Goal: Task Accomplishment & Management: Use online tool/utility

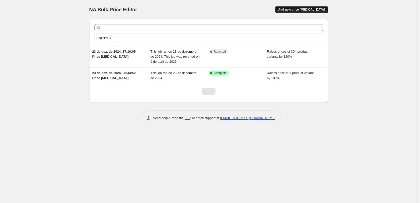
click at [318, 11] on span "Add new price change job" at bounding box center [301, 10] width 47 height 4
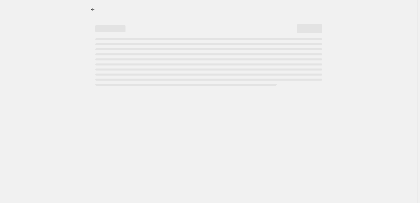
select select "percentage"
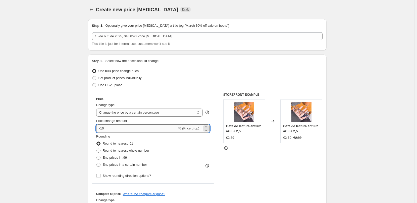
drag, startPoint x: 112, startPoint y: 128, endPoint x: 97, endPoint y: 128, distance: 14.3
click at [97, 128] on input "-10" at bounding box center [136, 128] width 81 height 8
type input "120"
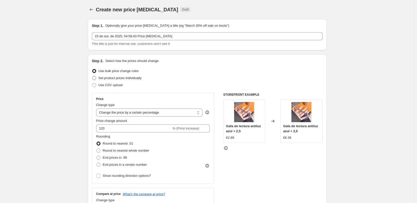
click at [133, 78] on span "Set product prices individually" at bounding box center [120, 78] width 43 height 4
click at [93, 76] on input "Set product prices individually" at bounding box center [92, 76] width 0 height 0
radio input "true"
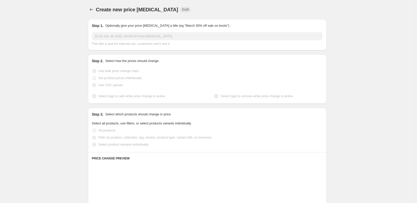
click at [132, 78] on span "Set product prices individually" at bounding box center [120, 78] width 43 height 4
click at [118, 138] on span "Filter by product, collection, tag, vendor, product type, variant title, or inv…" at bounding box center [155, 137] width 113 height 4
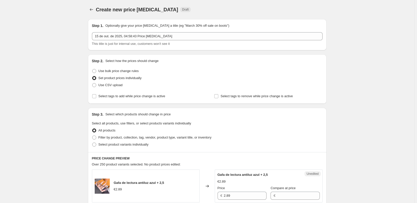
scroll to position [75, 0]
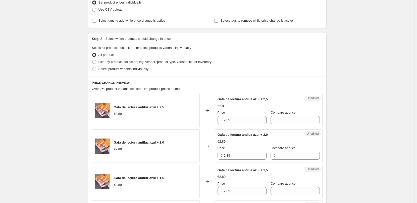
click at [115, 63] on span "Filter by product, collection, tag, vendor, product type, variant title, or inv…" at bounding box center [155, 62] width 113 height 4
click at [93, 60] on input "Filter by product, collection, tag, vendor, product type, variant title, or inv…" at bounding box center [92, 60] width 0 height 0
radio input "true"
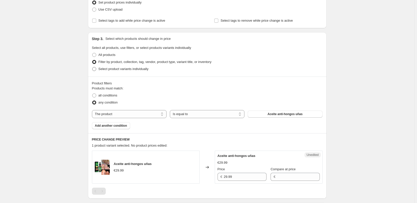
click at [121, 70] on span "Select product variants individually" at bounding box center [124, 69] width 50 height 4
click at [93, 67] on input "Select product variants individually" at bounding box center [92, 67] width 0 height 0
radio input "true"
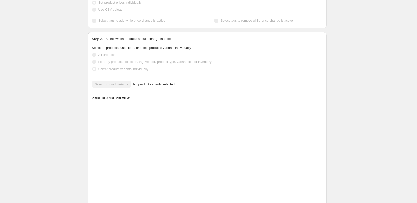
scroll to position [61, 0]
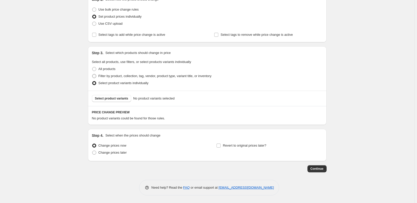
click at [106, 76] on span "Filter by product, collection, tag, vendor, product type, variant title, or inv…" at bounding box center [155, 76] width 113 height 4
click at [93, 74] on input "Filter by product, collection, tag, vendor, product type, variant title, or inv…" at bounding box center [92, 74] width 0 height 0
radio input "true"
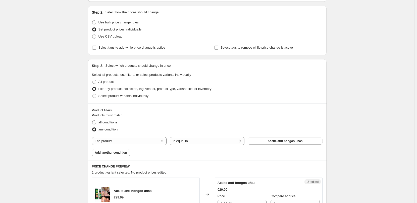
scroll to position [23, 0]
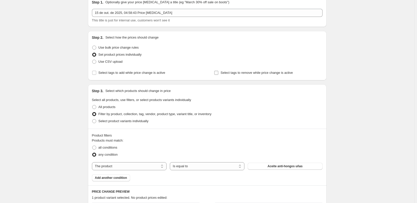
click at [218, 73] on input "Select tags to remove while price change is active" at bounding box center [217, 73] width 4 height 4
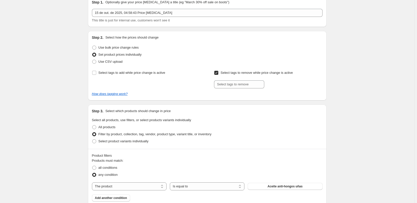
click at [218, 73] on input "Select tags to remove while price change is active" at bounding box center [217, 73] width 4 height 4
checkbox input "false"
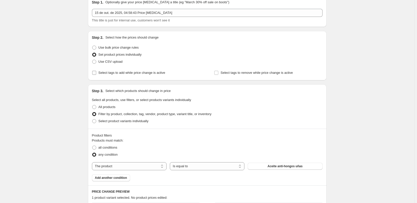
click at [96, 71] on input "Select tags to add while price change is active" at bounding box center [94, 73] width 4 height 4
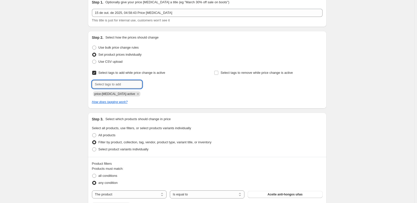
click at [112, 84] on input "text" at bounding box center [117, 84] width 50 height 8
click at [96, 73] on input "Select tags to add while price change is active" at bounding box center [94, 73] width 4 height 4
checkbox input "false"
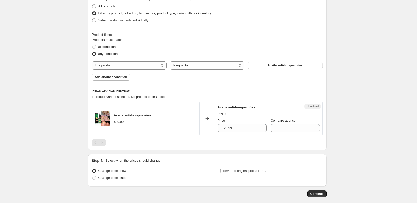
scroll to position [149, 0]
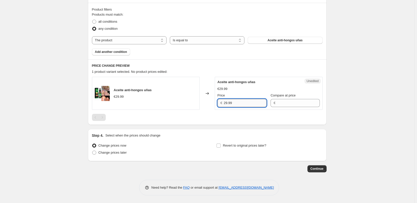
click at [235, 103] on input "29.99" at bounding box center [245, 103] width 43 height 8
click at [283, 102] on input "Compare at price" at bounding box center [298, 103] width 43 height 8
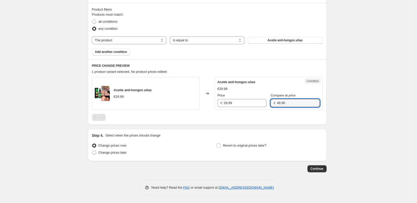
type input "49.90"
click at [305, 121] on div "PRICE CHANGE PREVIEW 1 product variant selected. No product prices edited: Acei…" at bounding box center [207, 91] width 239 height 65
click at [120, 145] on span "Change prices now" at bounding box center [113, 145] width 28 height 4
click at [93, 144] on input "Change prices now" at bounding box center [92, 143] width 0 height 0
drag, startPoint x: 286, startPoint y: 102, endPoint x: 270, endPoint y: 104, distance: 16.1
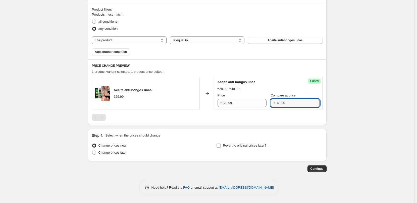
click at [271, 104] on div "€ 49.90" at bounding box center [295, 103] width 49 height 8
click at [263, 111] on div "Aceite anti-hongos uñas €29.99 Changed to Success Edited Aceite anti-hongos uña…" at bounding box center [207, 99] width 231 height 44
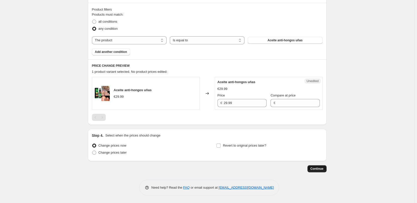
click at [322, 169] on span "Continue" at bounding box center [317, 168] width 13 height 4
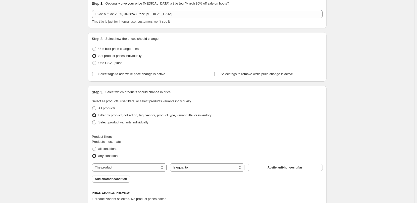
scroll to position [75, 0]
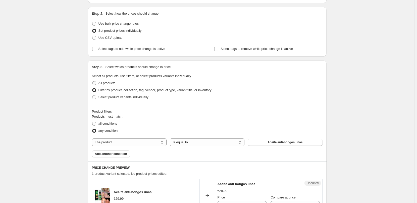
click at [95, 82] on span at bounding box center [94, 83] width 4 height 4
click at [93, 81] on input "All products" at bounding box center [92, 81] width 0 height 0
radio input "true"
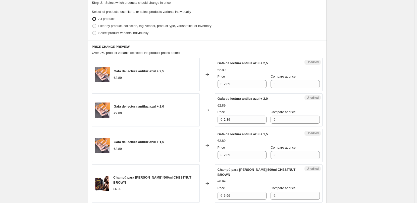
scroll to position [86, 0]
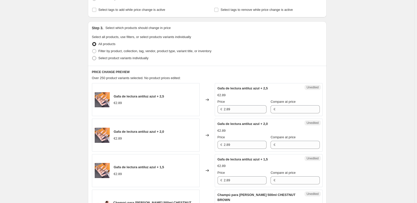
click at [96, 57] on span at bounding box center [94, 58] width 4 height 4
click at [93, 56] on input "Select product variants individually" at bounding box center [92, 56] width 0 height 0
radio input "true"
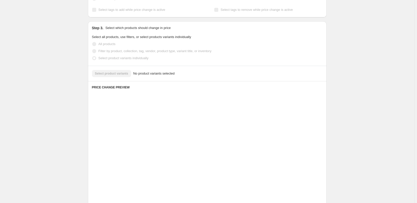
scroll to position [61, 0]
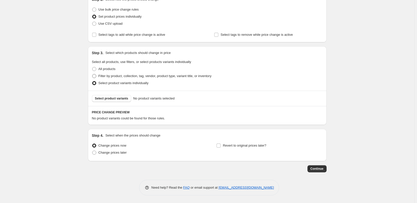
click at [94, 77] on span at bounding box center [94, 76] width 4 height 4
click at [93, 74] on input "Filter by product, collection, tag, vendor, product type, variant title, or inv…" at bounding box center [92, 74] width 0 height 0
radio input "true"
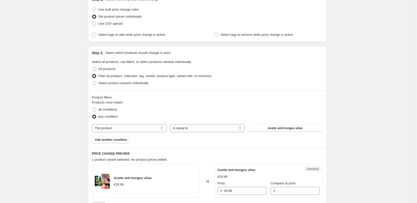
scroll to position [112, 0]
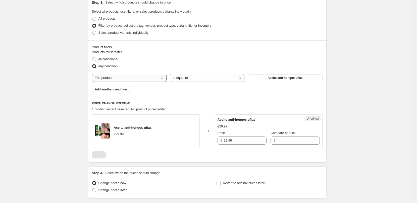
click at [146, 78] on select "The product The product's collection The product's vendor The product's type Th…" at bounding box center [129, 78] width 75 height 8
select select "collection"
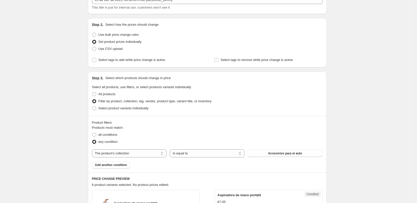
scroll to position [11, 0]
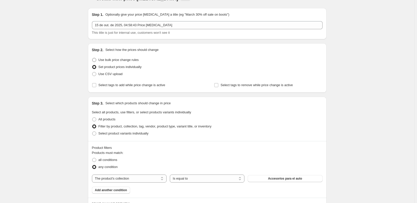
click at [115, 61] on span "Use bulk price change rules" at bounding box center [119, 60] width 40 height 4
click at [93, 58] on input "Use bulk price change rules" at bounding box center [92, 58] width 0 height 0
radio input "true"
select select "percentage"
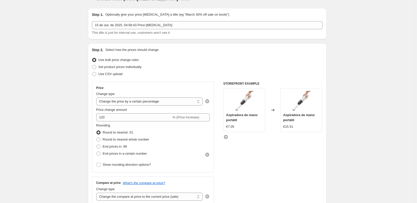
scroll to position [36, 0]
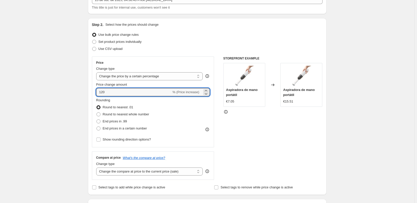
drag, startPoint x: 107, startPoint y: 93, endPoint x: 78, endPoint y: 93, distance: 28.9
type input "190"
click at [195, 104] on div "Rounding Round to nearest .01 Round to nearest whole number End prices in .99 E…" at bounding box center [153, 115] width 114 height 34
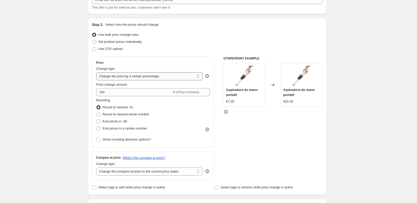
click at [173, 77] on select "Change the price to a certain amount Change the price by a certain amount Chang…" at bounding box center [149, 76] width 107 height 8
click at [122, 115] on span "Round to nearest whole number" at bounding box center [126, 114] width 47 height 4
click at [97, 112] on input "Round to nearest whole number" at bounding box center [97, 112] width 0 height 0
radio input "true"
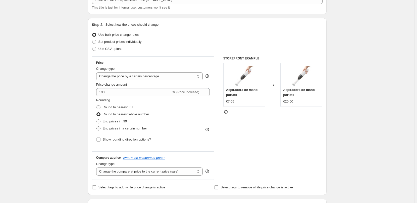
click at [113, 129] on span "End prices in a certain number" at bounding box center [125, 128] width 44 height 4
click at [97, 126] on input "End prices in a certain number" at bounding box center [97, 126] width 0 height 0
radio input "true"
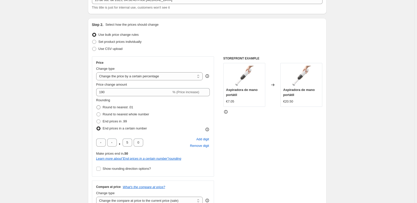
click at [112, 107] on span "Round to nearest .01" at bounding box center [118, 107] width 30 height 4
click at [97, 105] on input "Round to nearest .01" at bounding box center [97, 105] width 0 height 0
radio input "true"
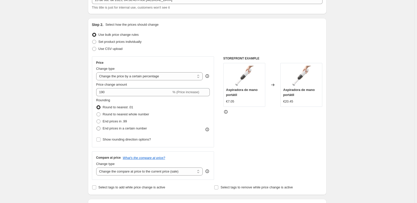
click at [128, 129] on span "End prices in a certain number" at bounding box center [125, 128] width 44 height 4
click at [97, 126] on input "End prices in a certain number" at bounding box center [97, 126] width 0 height 0
radio input "true"
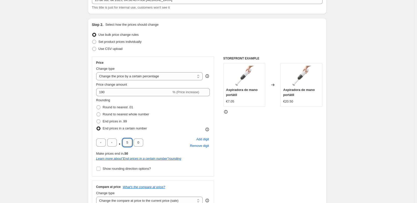
click at [129, 144] on input "5" at bounding box center [128, 142] width 10 height 8
type input "9"
click at [150, 137] on div ". 9 0 Add digit Remove digit" at bounding box center [153, 142] width 114 height 13
click at [143, 146] on input "0" at bounding box center [139, 142] width 10 height 8
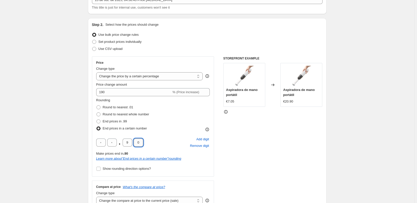
click at [143, 146] on input "0" at bounding box center [139, 142] width 10 height 8
type input "9"
click at [164, 138] on div ". 9 9 Add digit Remove digit" at bounding box center [153, 142] width 114 height 13
click at [114, 121] on span "End prices in .99" at bounding box center [115, 121] width 24 height 4
click at [97, 119] on input "End prices in .99" at bounding box center [97, 119] width 0 height 0
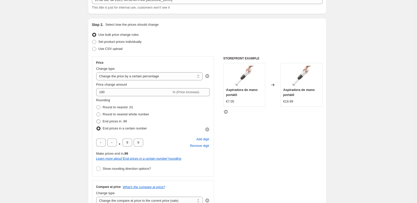
radio input "true"
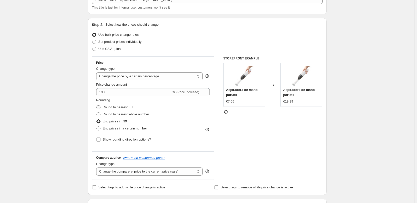
click at [122, 108] on span "Round to nearest .01" at bounding box center [118, 107] width 30 height 4
click at [97, 105] on input "Round to nearest .01" at bounding box center [97, 105] width 0 height 0
radio input "true"
click at [118, 120] on span "End prices in .99" at bounding box center [115, 121] width 24 height 4
click at [97, 119] on input "End prices in .99" at bounding box center [97, 119] width 0 height 0
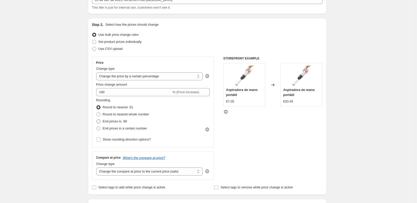
radio input "true"
click at [121, 108] on span "Round to nearest .01" at bounding box center [118, 107] width 30 height 4
click at [97, 105] on input "Round to nearest .01" at bounding box center [97, 105] width 0 height 0
radio input "true"
click at [118, 123] on span "End prices in .99" at bounding box center [115, 121] width 24 height 4
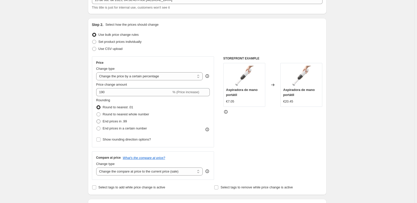
click at [97, 119] on input "End prices in .99" at bounding box center [97, 119] width 0 height 0
radio input "true"
click at [118, 126] on span "End prices in a certain number" at bounding box center [125, 128] width 44 height 4
click at [97, 126] on input "End prices in a certain number" at bounding box center [97, 126] width 0 height 0
radio input "true"
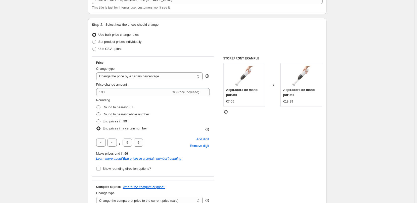
click at [120, 115] on span "Round to nearest whole number" at bounding box center [126, 114] width 47 height 4
click at [97, 112] on input "Round to nearest whole number" at bounding box center [97, 112] width 0 height 0
radio input "true"
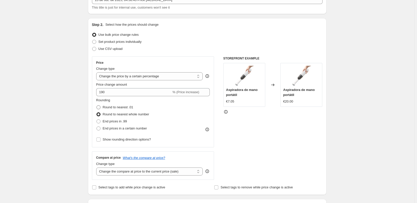
click at [121, 108] on span "Round to nearest .01" at bounding box center [118, 107] width 30 height 4
click at [97, 105] on input "Round to nearest .01" at bounding box center [97, 105] width 0 height 0
radio input "true"
click at [117, 129] on span "End prices in a certain number" at bounding box center [125, 128] width 44 height 4
click at [97, 126] on input "End prices in a certain number" at bounding box center [97, 126] width 0 height 0
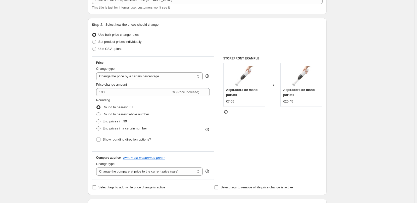
radio input "true"
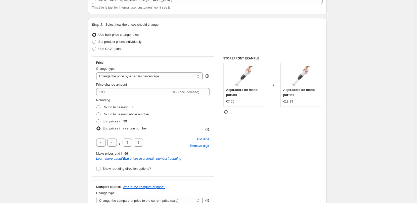
scroll to position [61, 0]
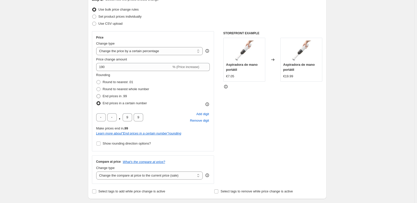
click at [120, 96] on span "End prices in .99" at bounding box center [115, 96] width 24 height 4
click at [97, 94] on input "End prices in .99" at bounding box center [97, 94] width 0 height 0
radio input "true"
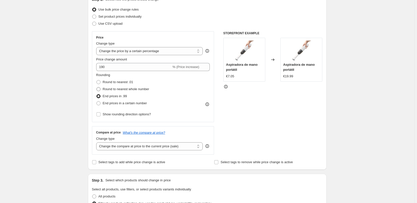
click at [121, 91] on span "Round to nearest whole number" at bounding box center [126, 89] width 47 height 4
click at [97, 87] on input "Round to nearest whole number" at bounding box center [97, 87] width 0 height 0
radio input "true"
click at [122, 83] on span "Round to nearest .01" at bounding box center [118, 82] width 30 height 4
click at [97, 80] on input "Round to nearest .01" at bounding box center [97, 80] width 0 height 0
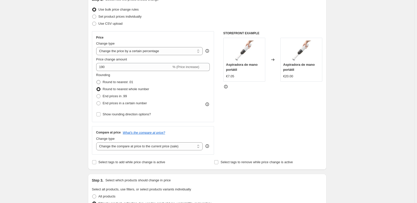
radio input "true"
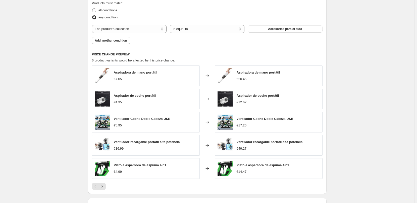
scroll to position [263, 0]
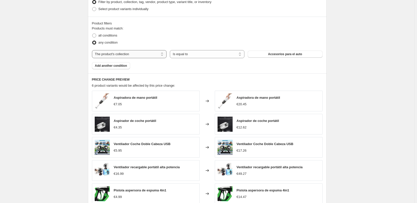
click at [149, 56] on select "The product The product's collection The product's vendor The product's type Th…" at bounding box center [129, 54] width 75 height 8
select select "product_type"
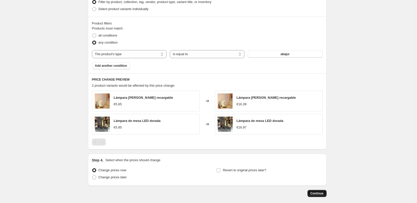
click at [322, 195] on button "Continue" at bounding box center [317, 193] width 19 height 7
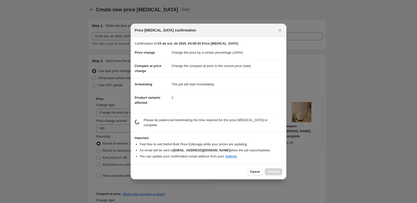
scroll to position [0, 0]
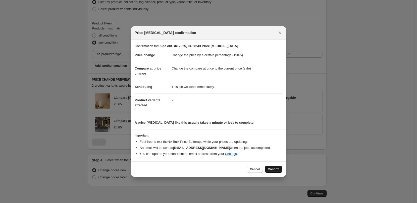
click at [272, 169] on span "Confirm" at bounding box center [274, 169] width 12 height 4
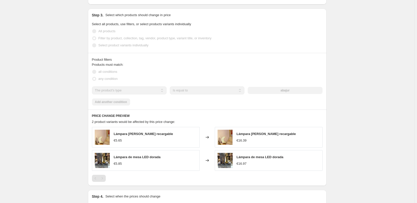
scroll to position [276, 0]
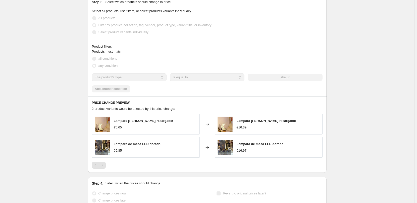
select select "percentage"
select select "product_type"
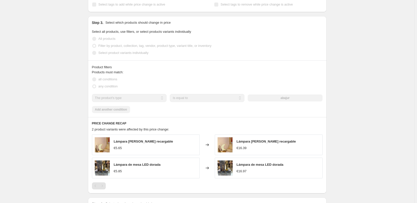
scroll to position [0, 0]
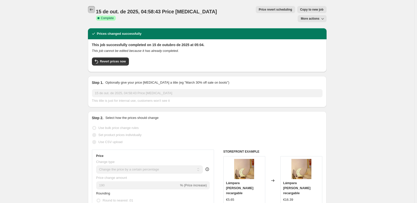
click at [95, 7] on button "Price change jobs" at bounding box center [91, 9] width 7 height 7
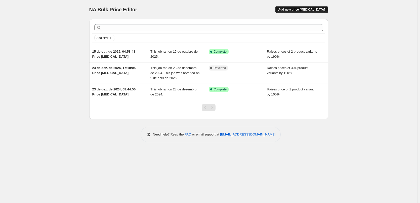
click at [298, 10] on span "Add new price change job" at bounding box center [301, 10] width 47 height 4
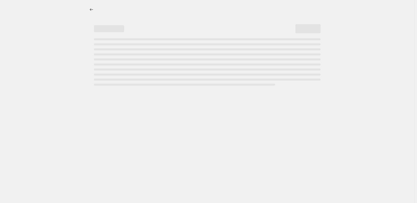
select select "percentage"
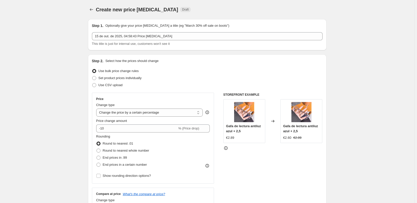
scroll to position [25, 0]
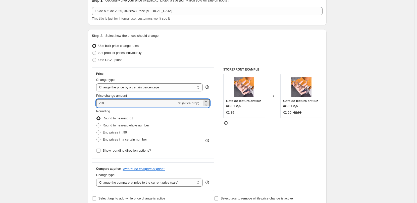
drag, startPoint x: 116, startPoint y: 103, endPoint x: 58, endPoint y: 104, distance: 57.4
type input "190"
click at [214, 74] on div "Price Change type Change the price to a certain amount Change the price by a ce…" at bounding box center [153, 112] width 122 height 91
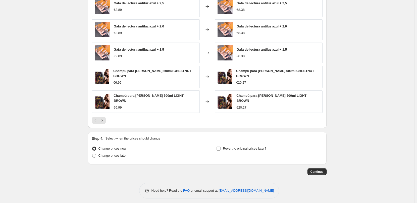
scroll to position [275, 0]
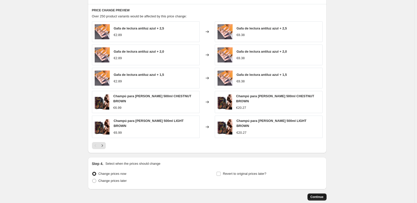
click at [318, 195] on span "Continue" at bounding box center [317, 197] width 13 height 4
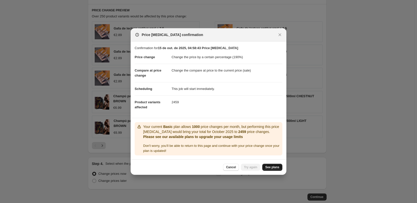
click at [276, 165] on span "See plans" at bounding box center [273, 167] width 14 height 4
